Goal: Information Seeking & Learning: Learn about a topic

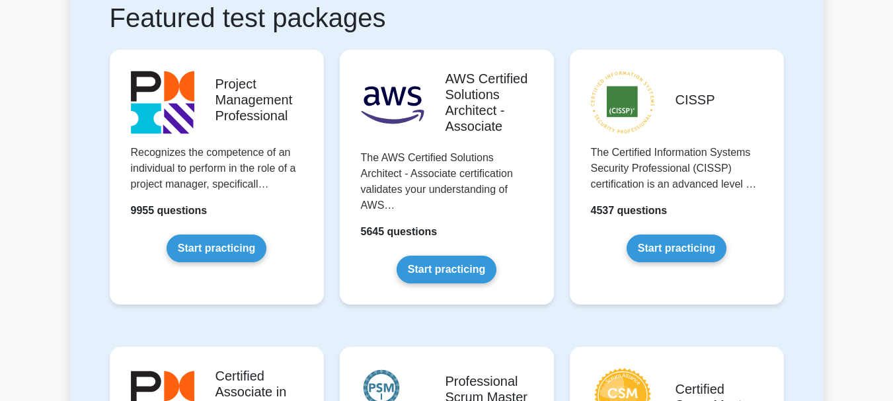
scroll to position [330, 0]
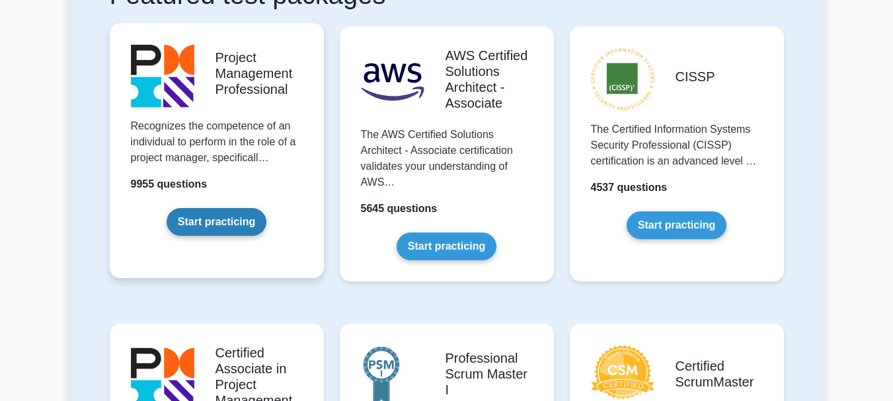
click at [217, 218] on link "Start practicing" at bounding box center [217, 222] width 100 height 28
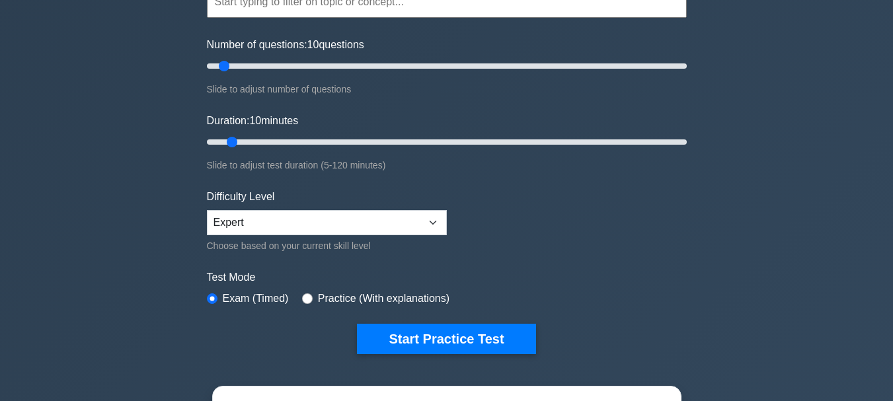
scroll to position [198, 0]
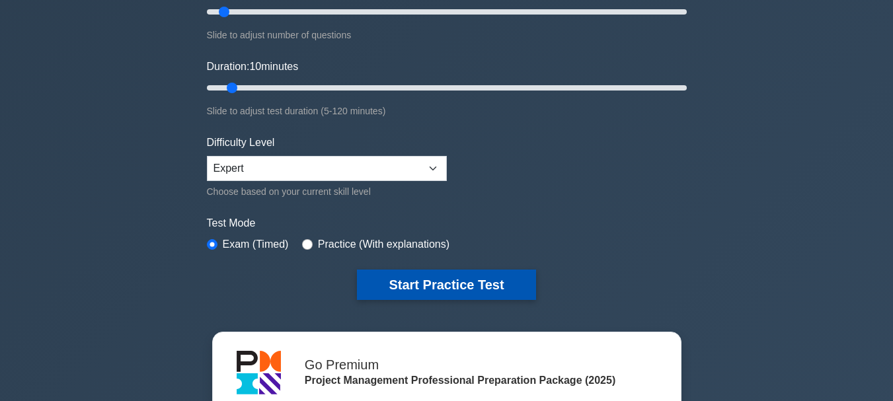
click at [442, 287] on button "Start Practice Test" at bounding box center [446, 285] width 178 height 30
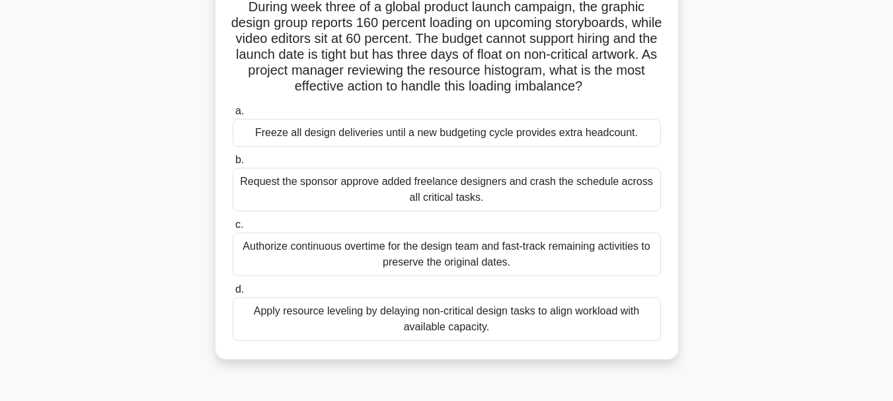
scroll to position [132, 0]
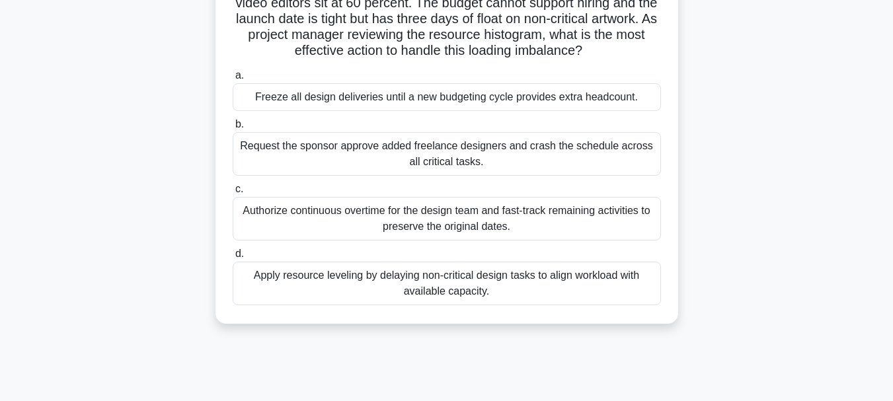
click at [517, 279] on div "Apply resource leveling by delaying non-critical design tasks to align workload…" at bounding box center [447, 284] width 428 height 44
click at [233, 258] on input "d. Apply resource leveling by delaying non-critical design tasks to align workl…" at bounding box center [233, 254] width 0 height 9
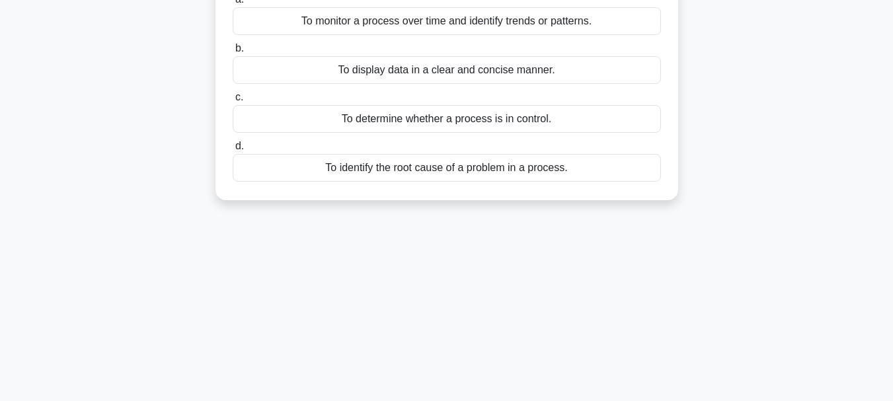
scroll to position [0, 0]
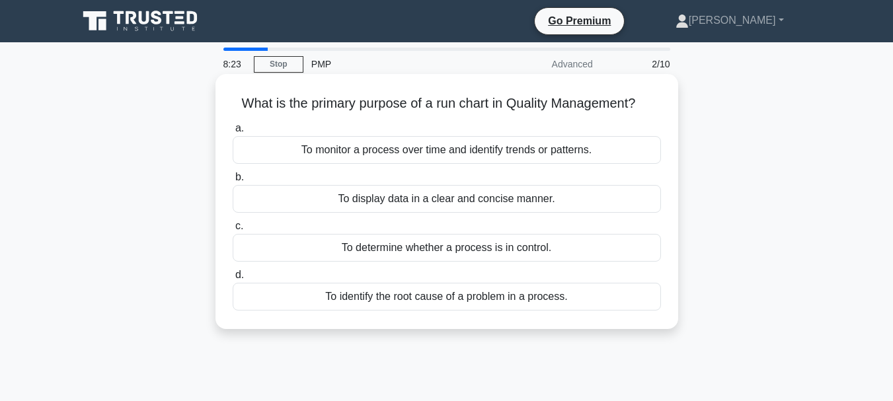
click at [527, 199] on div "To display data in a clear and concise manner." at bounding box center [447, 199] width 428 height 28
click at [233, 182] on input "b. To display data in a clear and concise manner." at bounding box center [233, 177] width 0 height 9
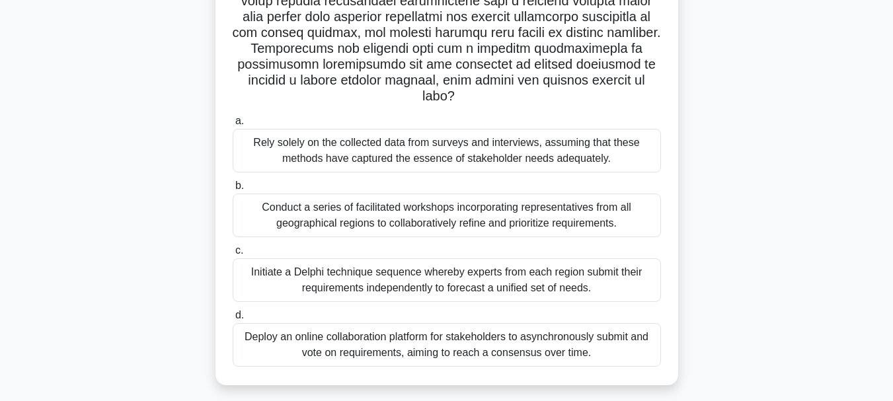
scroll to position [313, 0]
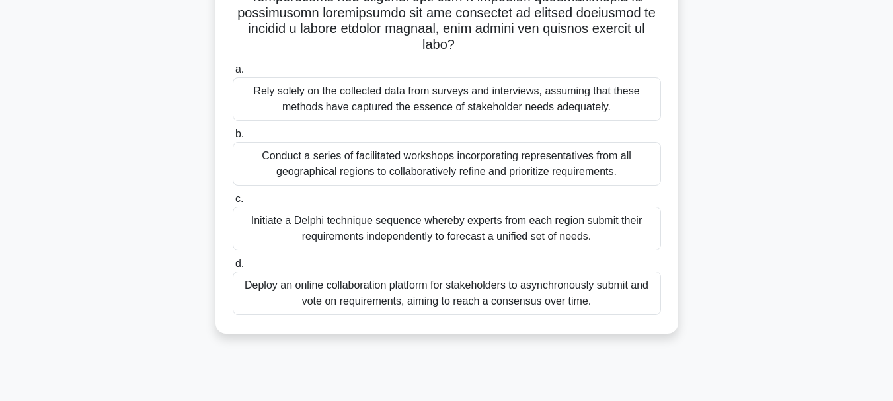
click at [333, 162] on div "Conduct a series of facilitated workshops incorporating representatives from al…" at bounding box center [447, 164] width 428 height 44
click at [233, 139] on input "b. Conduct a series of facilitated workshops incorporating representatives from…" at bounding box center [233, 134] width 0 height 9
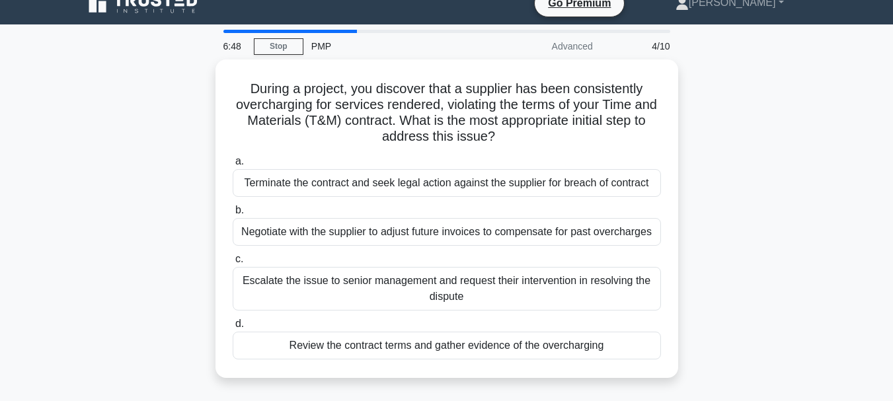
scroll to position [0, 0]
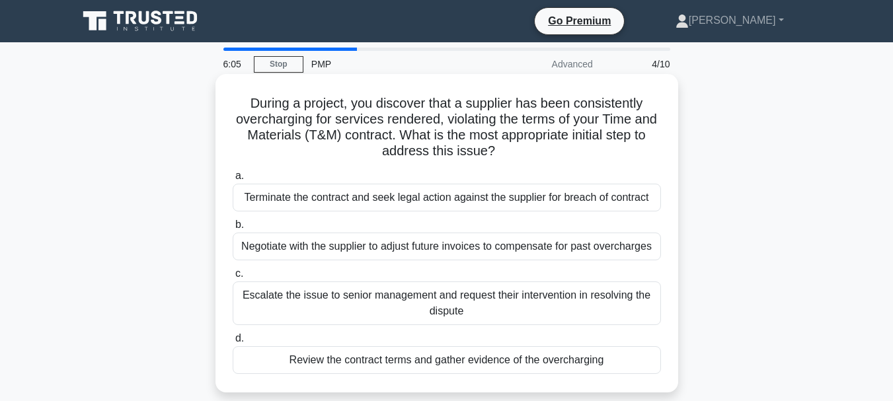
click at [519, 363] on div "Review the contract terms and gather evidence of the overcharging" at bounding box center [447, 360] width 428 height 28
click at [233, 343] on input "d. Review the contract terms and gather evidence of the overcharging" at bounding box center [233, 338] width 0 height 9
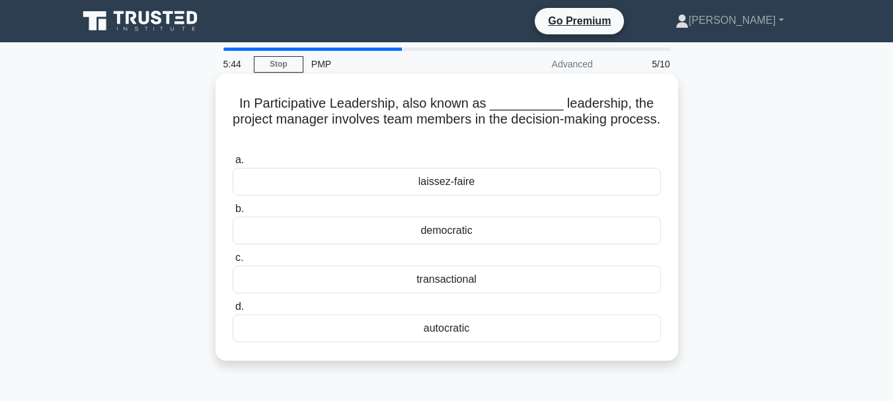
click at [470, 278] on div "transactional" at bounding box center [447, 280] width 428 height 28
click at [233, 262] on input "c. transactional" at bounding box center [233, 258] width 0 height 9
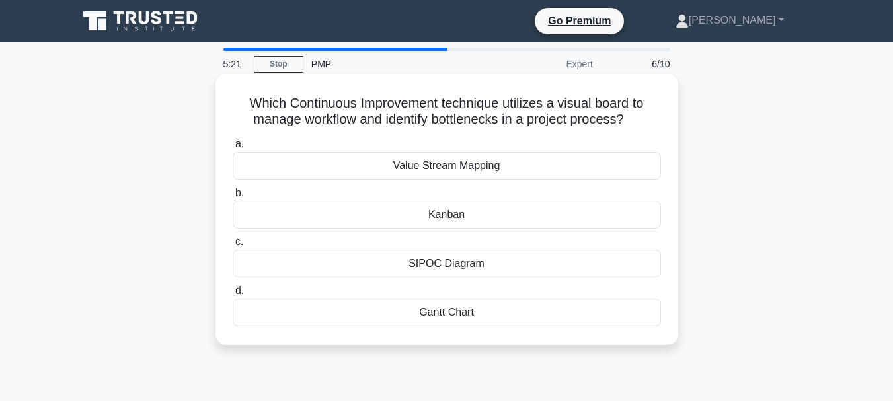
click at [482, 217] on div "Kanban" at bounding box center [447, 215] width 428 height 28
click at [233, 198] on input "b. Kanban" at bounding box center [233, 193] width 0 height 9
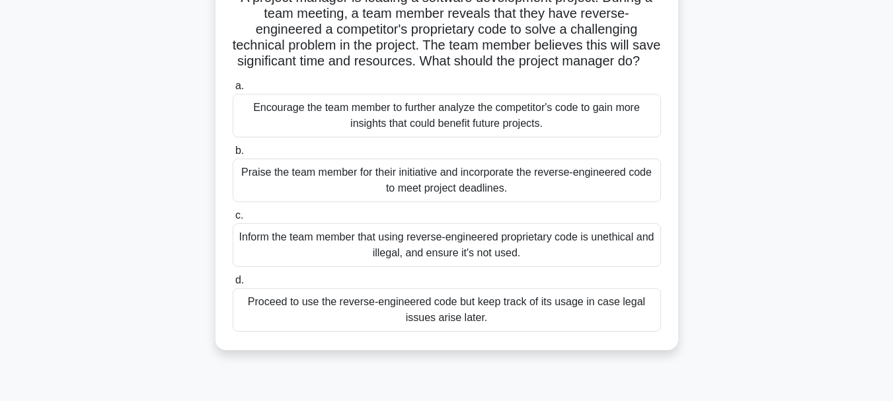
scroll to position [132, 0]
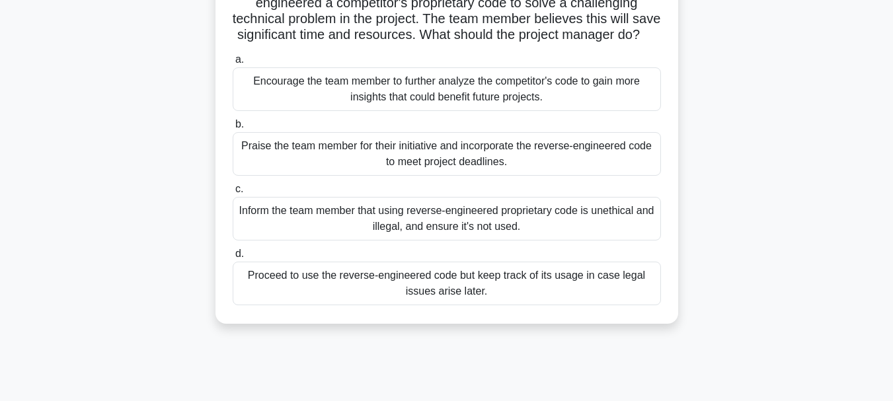
click at [490, 100] on div "Encourage the team member to further analyze the competitor's code to gain more…" at bounding box center [447, 89] width 428 height 44
click at [233, 64] on input "a. Encourage the team member to further analyze the competitor's code to gain m…" at bounding box center [233, 60] width 0 height 9
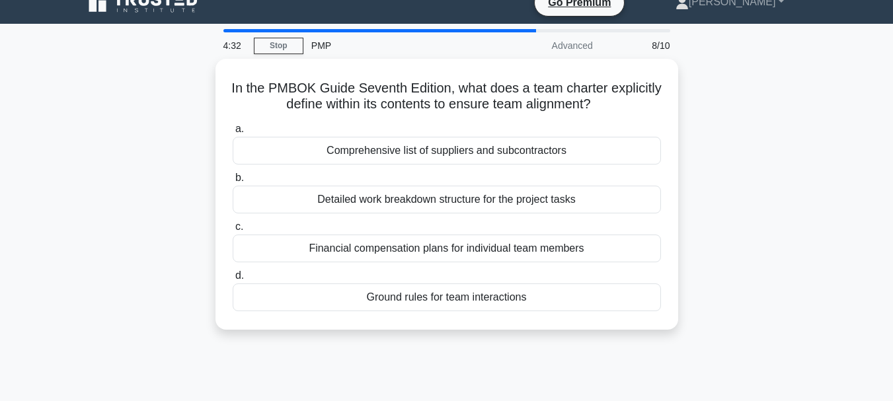
scroll to position [0, 0]
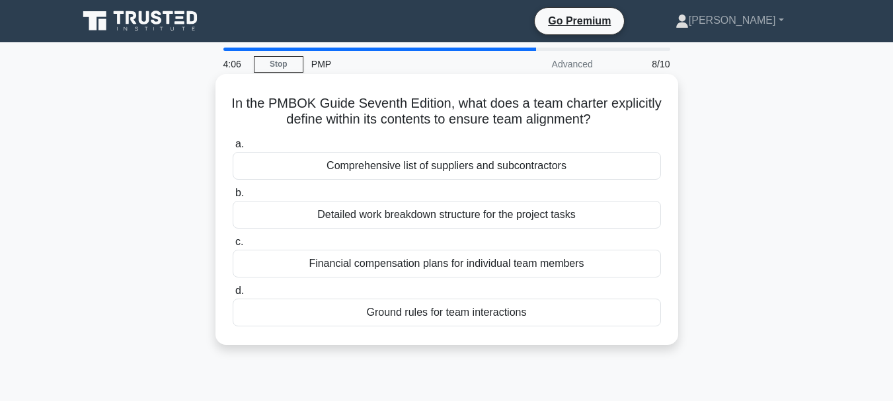
click at [544, 316] on div "Ground rules for team interactions" at bounding box center [447, 313] width 428 height 28
click at [233, 295] on input "d. Ground rules for team interactions" at bounding box center [233, 291] width 0 height 9
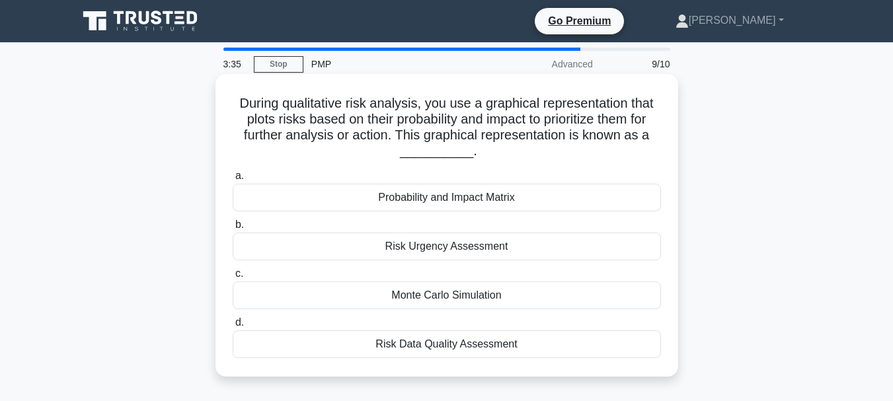
click at [521, 196] on div "Probability and Impact Matrix" at bounding box center [447, 198] width 428 height 28
click at [233, 180] on input "a. Probability and Impact Matrix" at bounding box center [233, 176] width 0 height 9
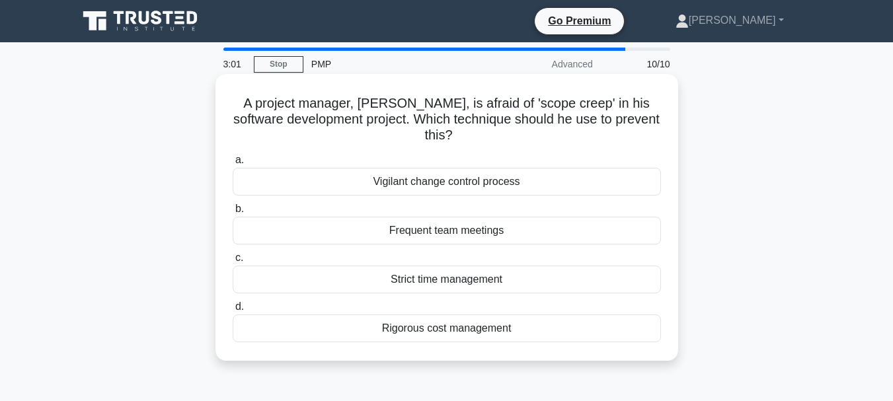
click at [486, 231] on div "Frequent team meetings" at bounding box center [447, 231] width 428 height 28
click at [233, 213] on input "b. Frequent team meetings" at bounding box center [233, 209] width 0 height 9
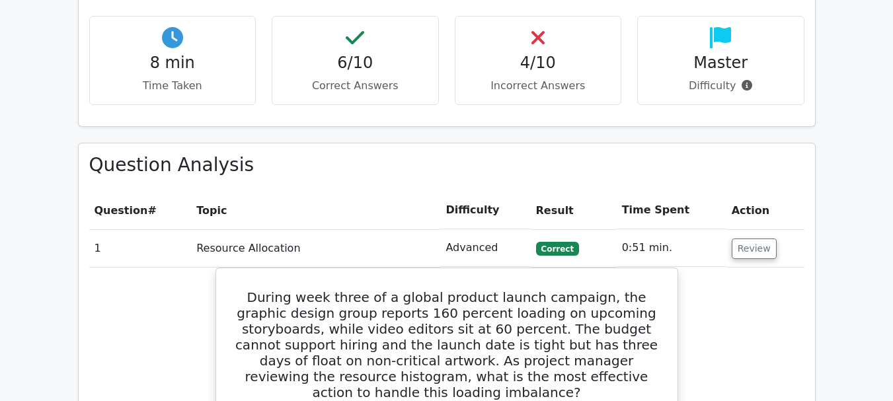
scroll to position [1057, 0]
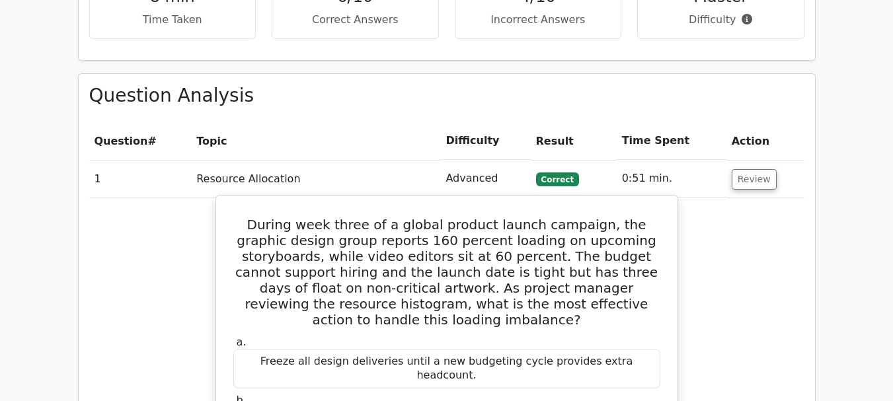
click at [543, 217] on h5 "During week three of a global product launch campaign, the graphic design group…" at bounding box center [446, 272] width 429 height 111
copy h5 "float"
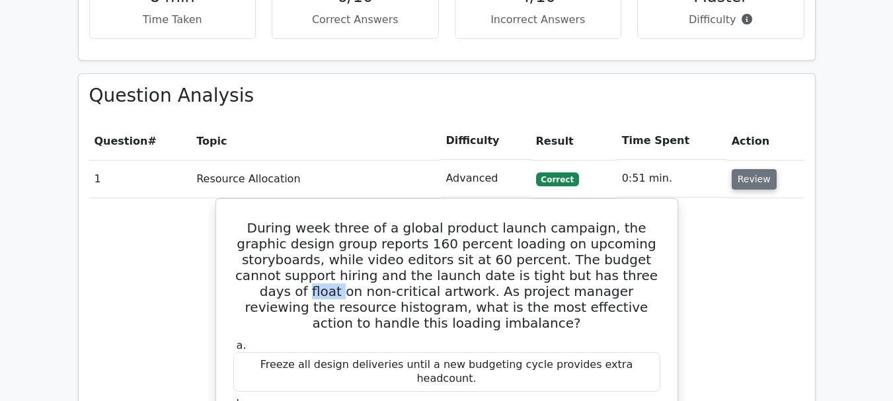
click at [747, 169] on button "Review" at bounding box center [753, 179] width 45 height 20
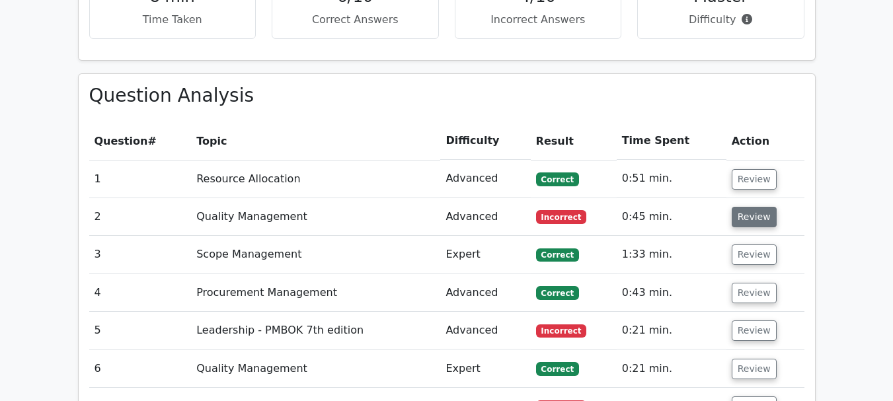
click at [753, 207] on button "Review" at bounding box center [753, 217] width 45 height 20
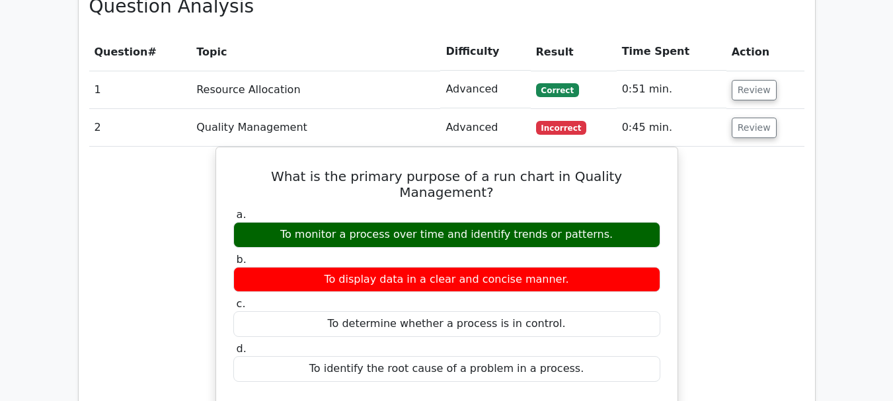
scroll to position [1123, 0]
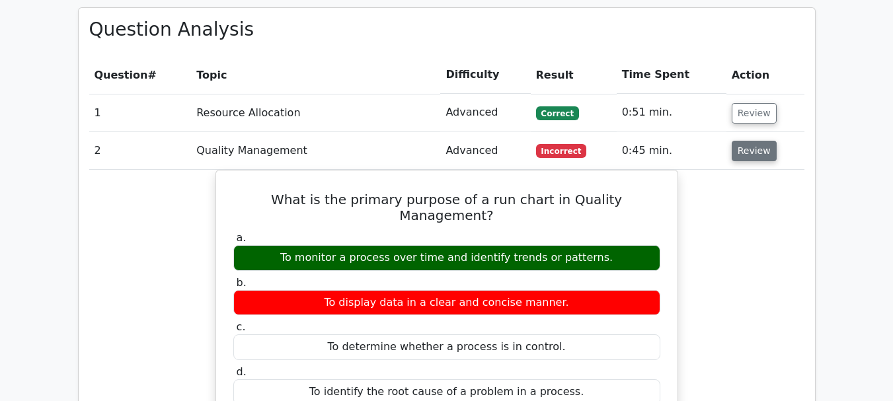
click at [759, 141] on button "Review" at bounding box center [753, 151] width 45 height 20
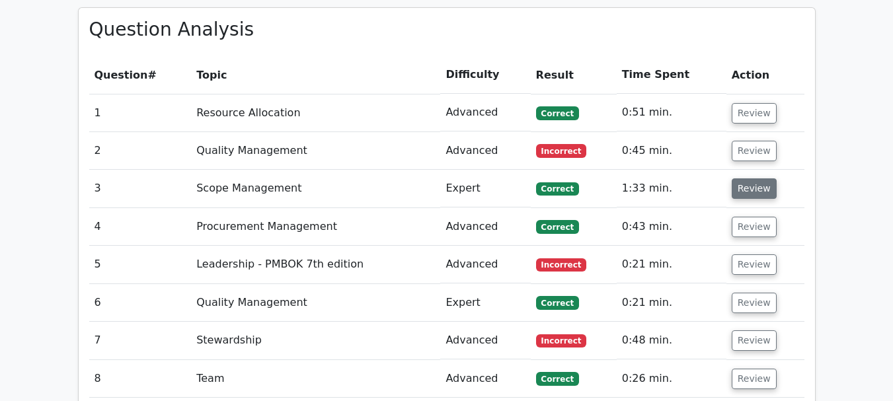
click at [751, 178] on button "Review" at bounding box center [753, 188] width 45 height 20
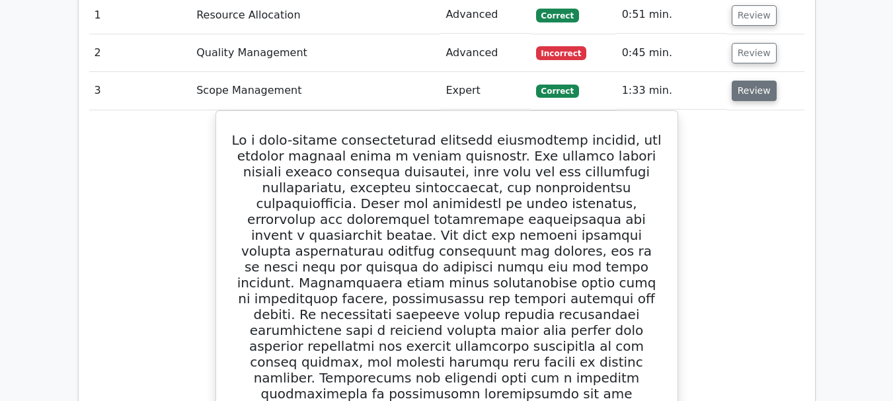
scroll to position [1255, 0]
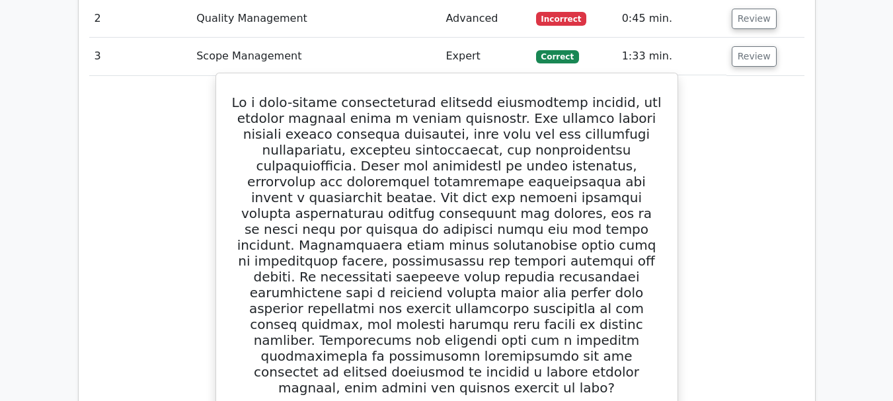
click at [363, 152] on h5 at bounding box center [446, 244] width 429 height 301
copy h5 "nuances"
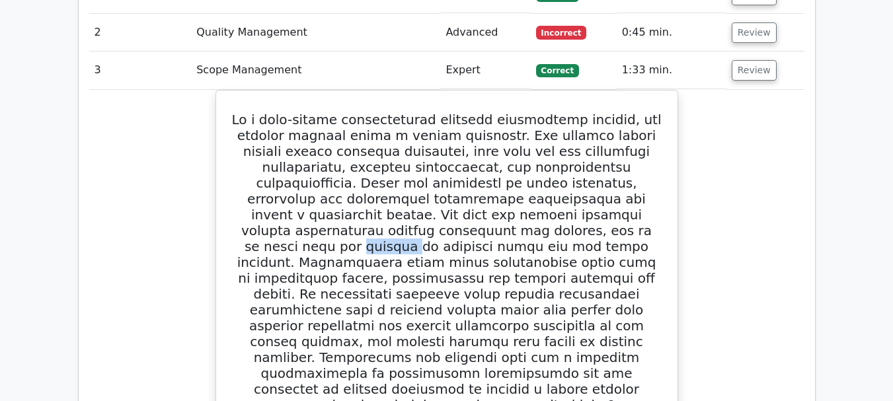
scroll to position [1189, 0]
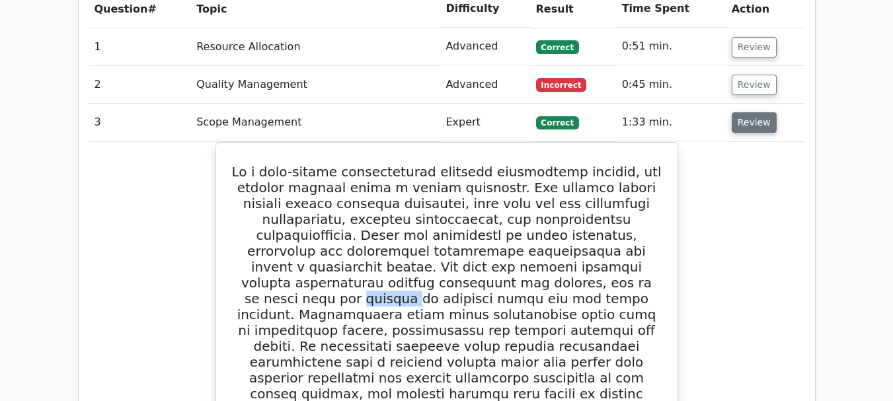
click at [749, 112] on button "Review" at bounding box center [753, 122] width 45 height 20
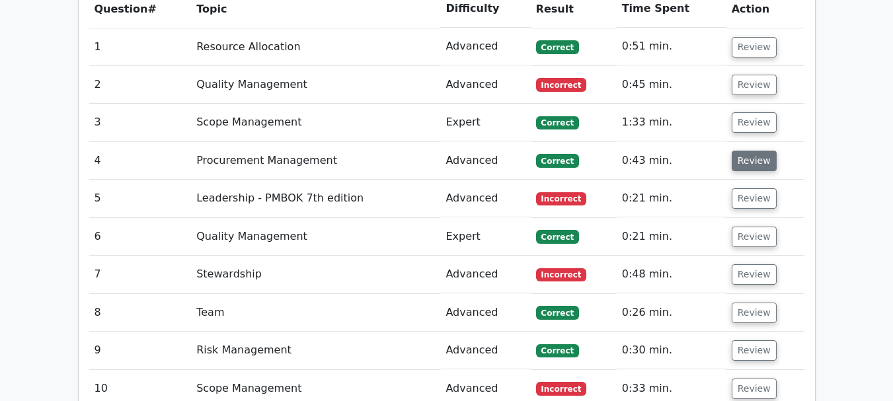
click at [749, 151] on button "Review" at bounding box center [753, 161] width 45 height 20
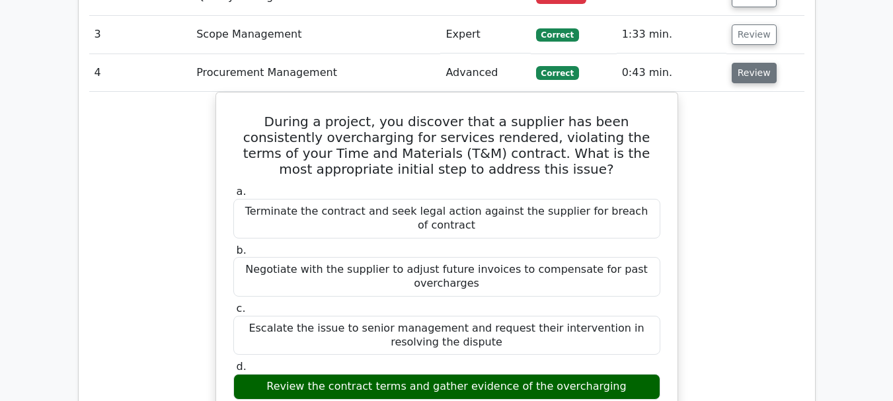
scroll to position [1255, 0]
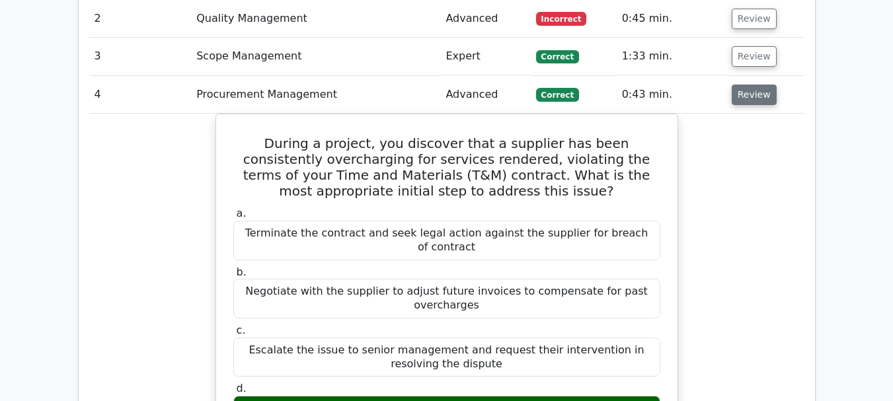
click at [753, 85] on button "Review" at bounding box center [753, 95] width 45 height 20
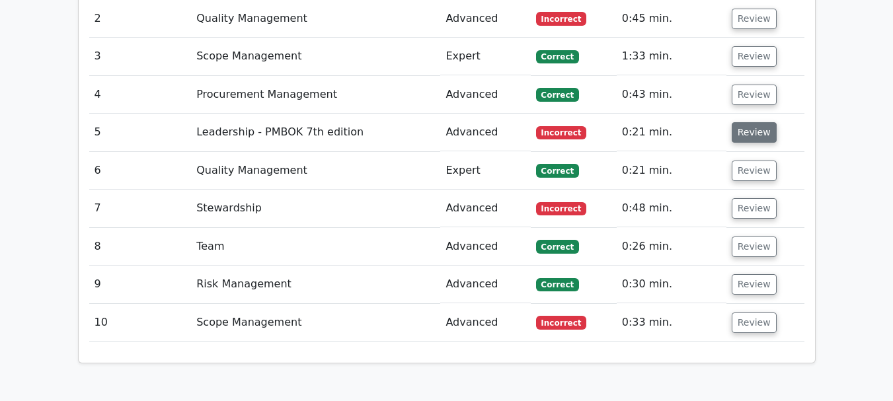
click at [753, 122] on button "Review" at bounding box center [753, 132] width 45 height 20
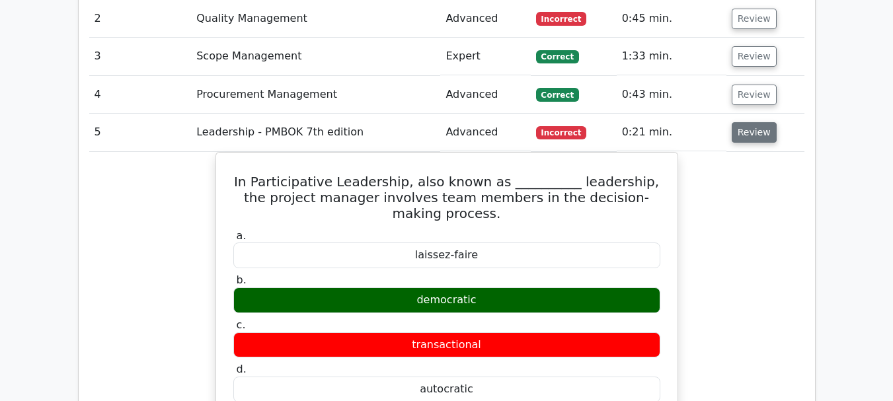
click at [752, 122] on button "Review" at bounding box center [753, 132] width 45 height 20
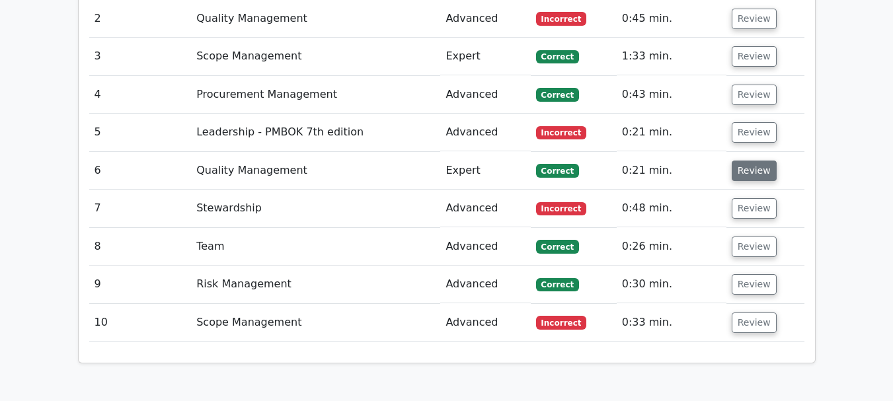
click at [746, 161] on button "Review" at bounding box center [753, 171] width 45 height 20
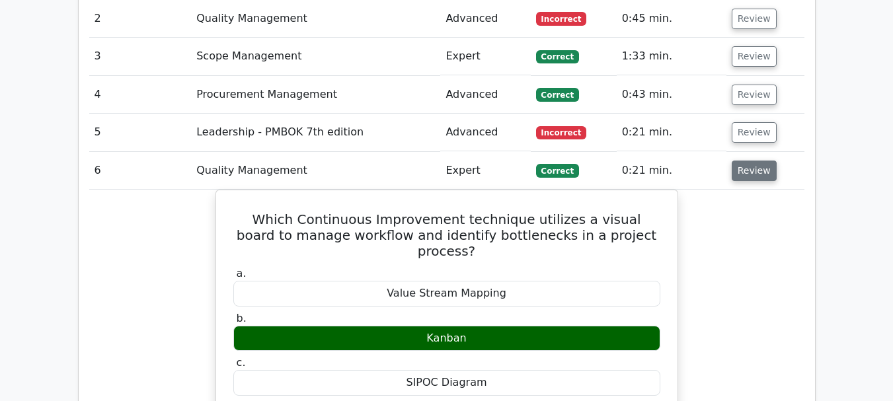
click at [751, 161] on button "Review" at bounding box center [753, 171] width 45 height 20
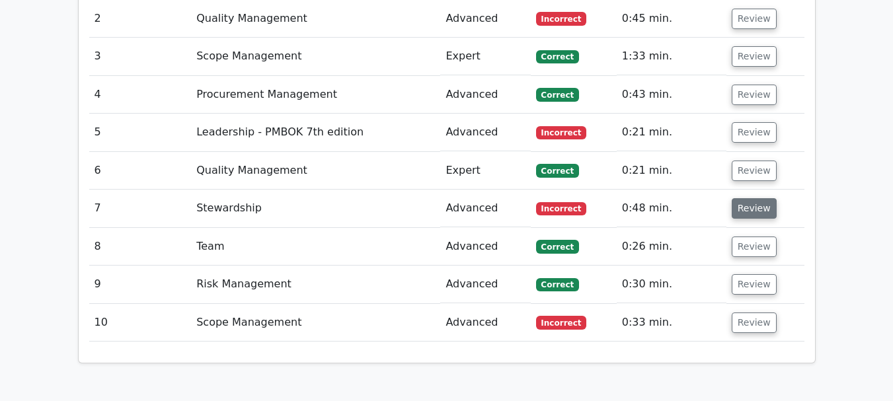
click at [748, 198] on button "Review" at bounding box center [753, 208] width 45 height 20
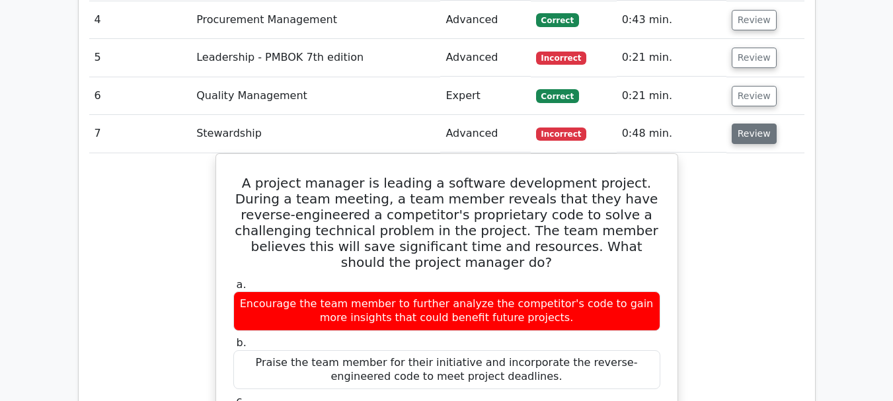
scroll to position [1388, 0]
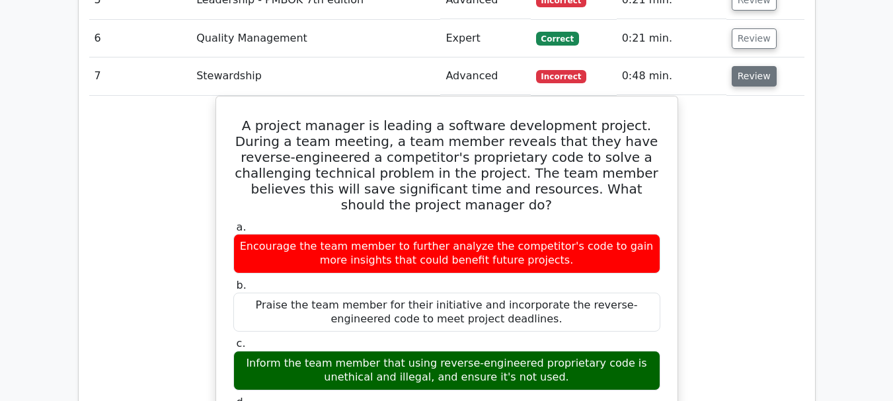
click at [753, 66] on button "Review" at bounding box center [753, 76] width 45 height 20
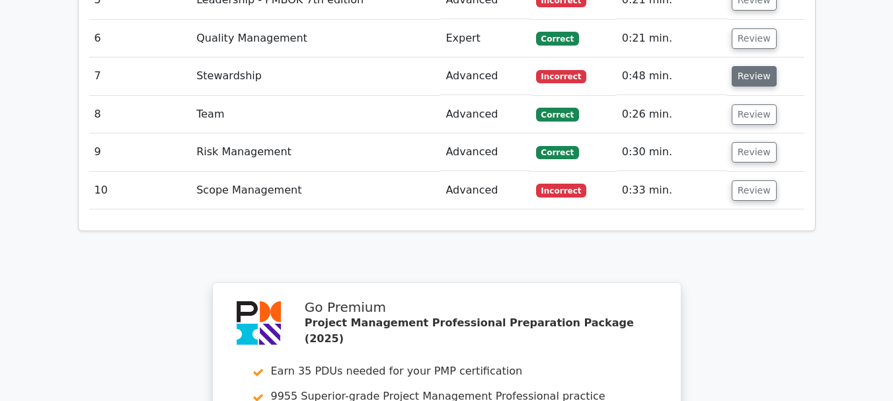
click at [751, 66] on button "Review" at bounding box center [753, 76] width 45 height 20
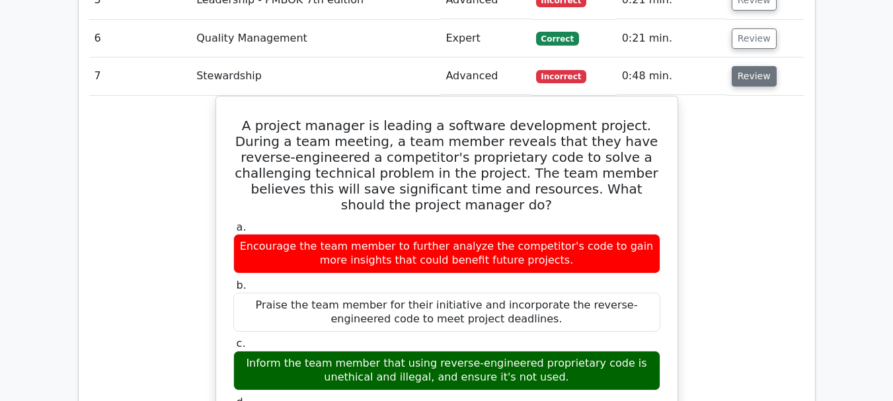
click at [751, 66] on button "Review" at bounding box center [753, 76] width 45 height 20
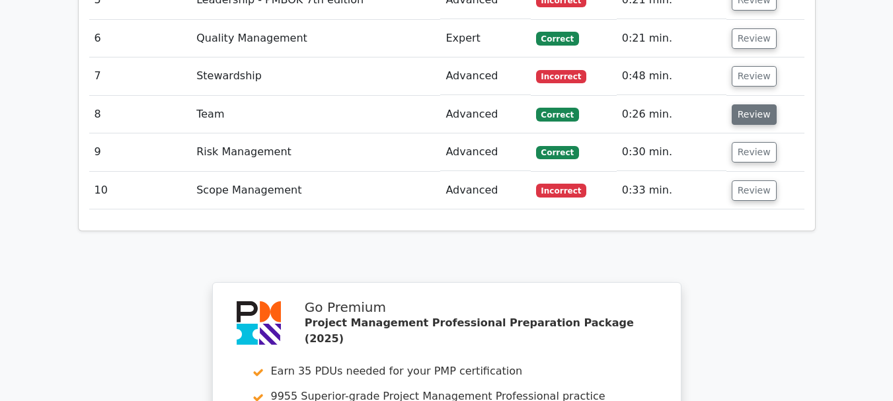
click at [757, 104] on button "Review" at bounding box center [753, 114] width 45 height 20
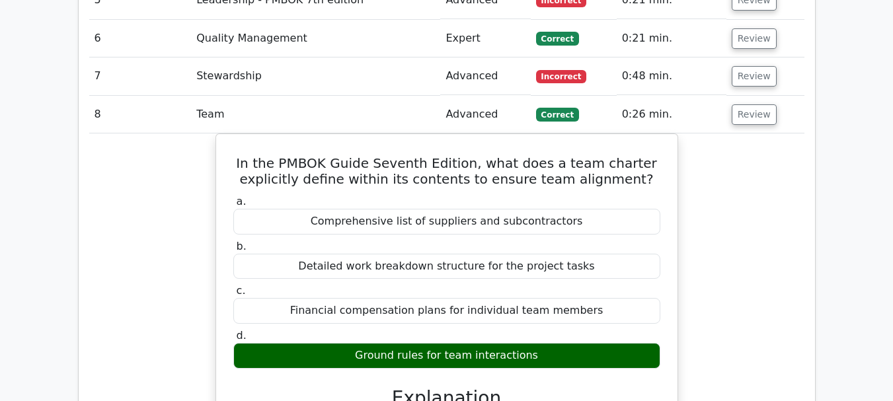
click at [757, 104] on button "Review" at bounding box center [753, 114] width 45 height 20
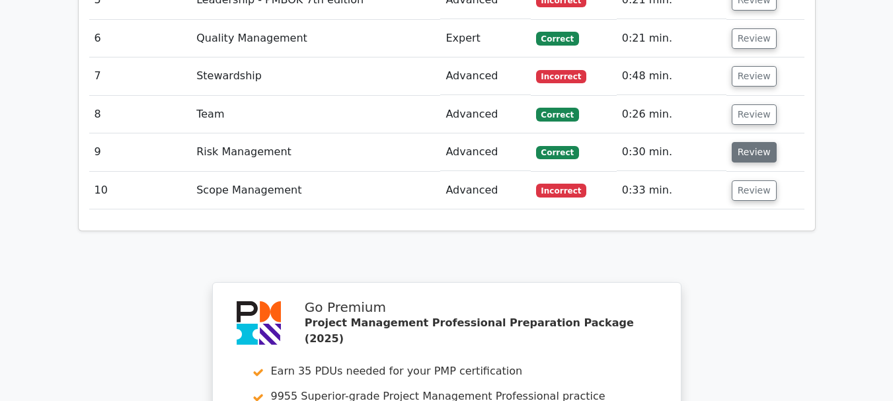
click at [750, 142] on button "Review" at bounding box center [753, 152] width 45 height 20
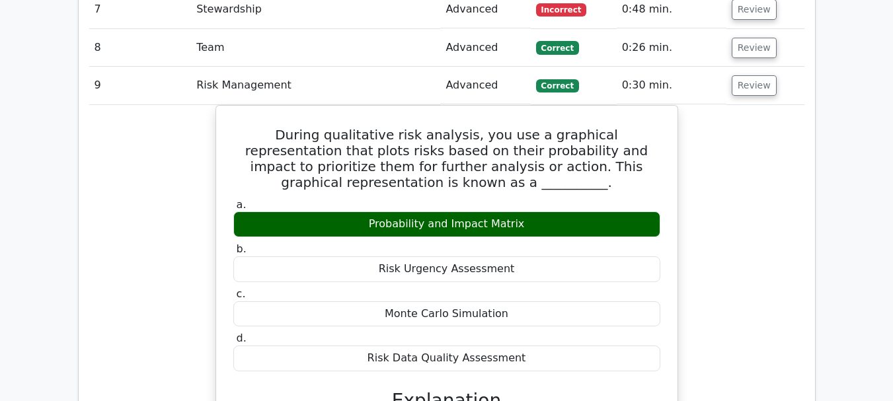
scroll to position [1454, 0]
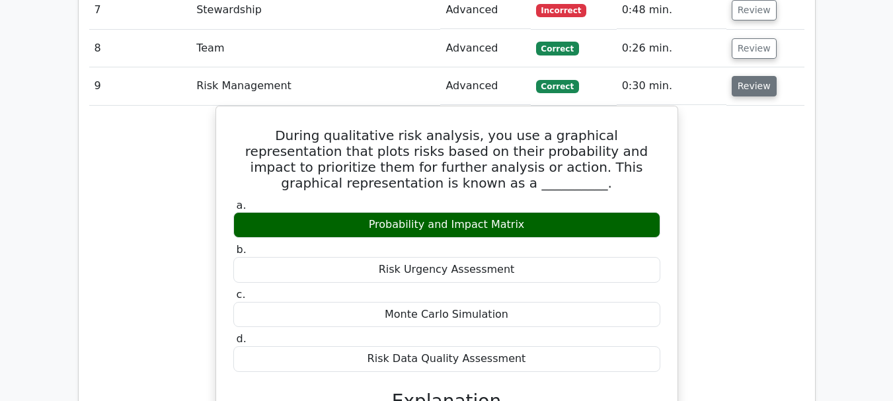
click at [752, 76] on button "Review" at bounding box center [753, 86] width 45 height 20
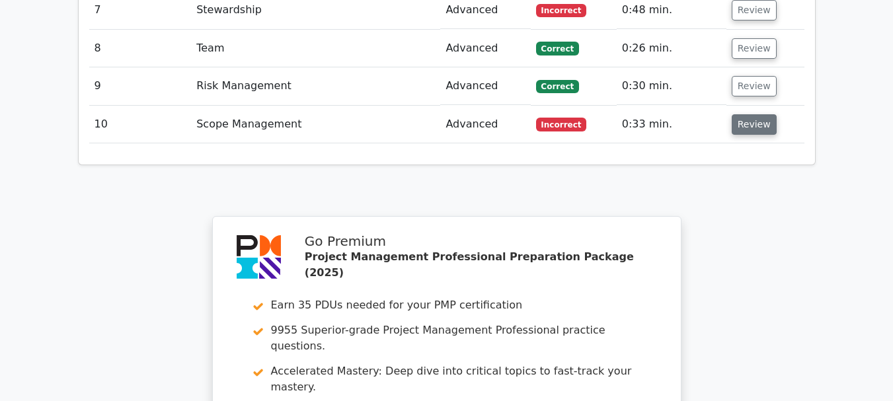
click at [751, 114] on button "Review" at bounding box center [753, 124] width 45 height 20
